Goal: Navigation & Orientation: Find specific page/section

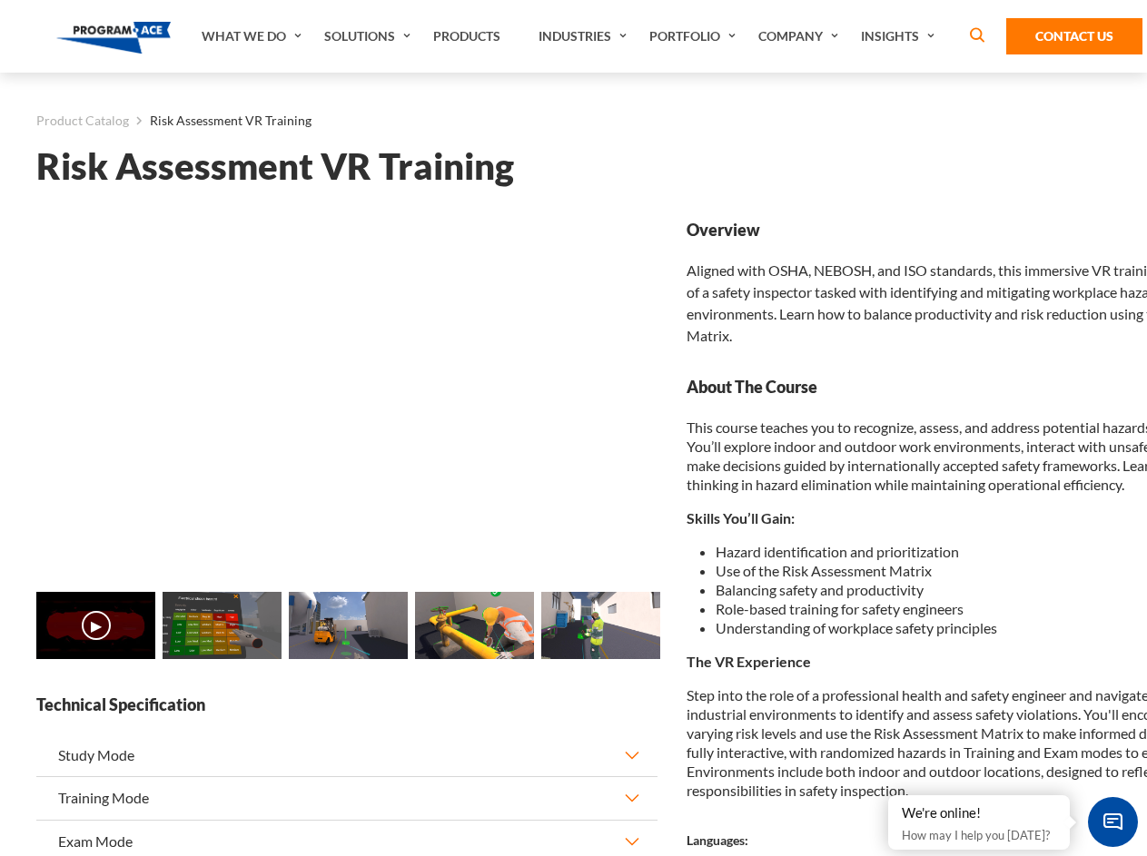
click at [370, 36] on link "Solutions" at bounding box center [369, 36] width 109 height 73
click at [0, 0] on div "AI & Computer Vision Solutions Computer Vision Quality Control AI tools for fas…" at bounding box center [0, 0] width 0 height 0
click at [0, 0] on div "AI & Computer Vision Solutions Virtual Training Solutions Virtual Tour Solution…" at bounding box center [0, 0] width 0 height 0
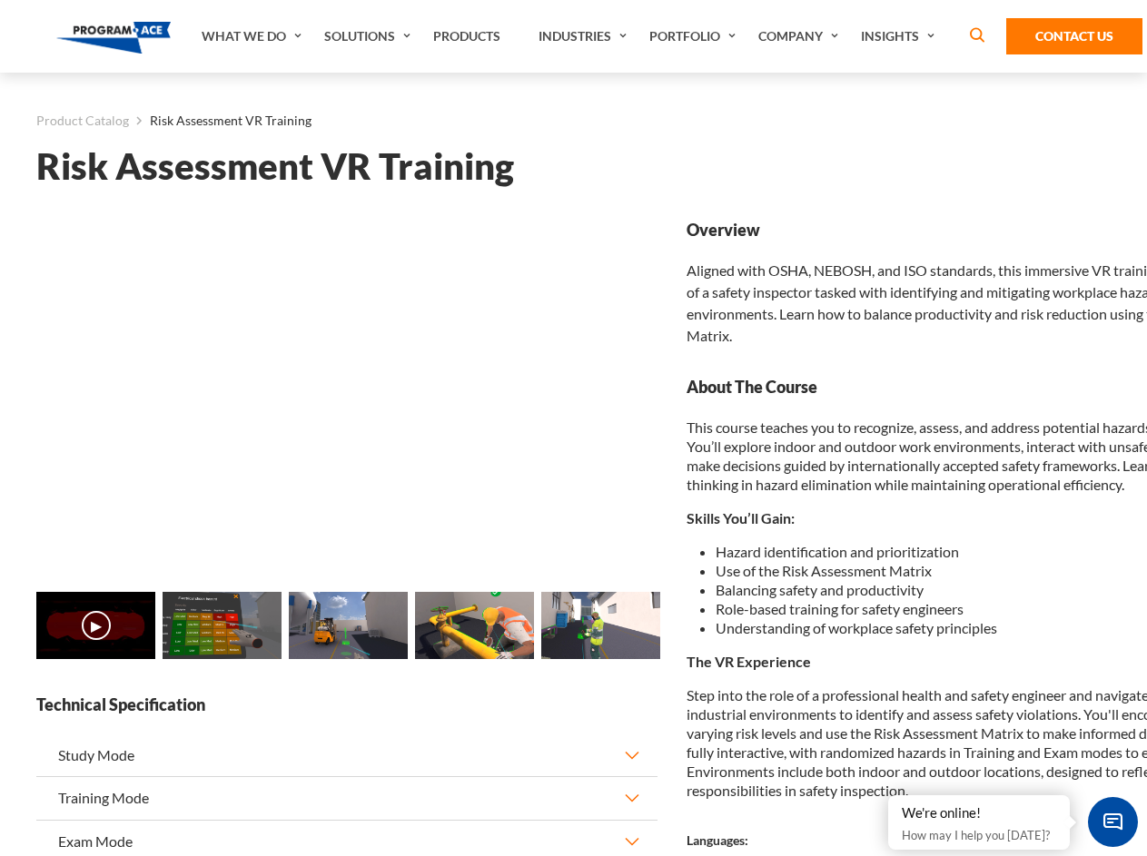
click at [0, 0] on div "AI & Computer Vision Solutions Virtual Training Solutions Virtual Tour Solution…" at bounding box center [0, 0] width 0 height 0
click at [0, 0] on div "AI & Computer Vision Solutions Computer Vision Quality Control AI tools for fas…" at bounding box center [0, 0] width 0 height 0
